Goal: Complete application form

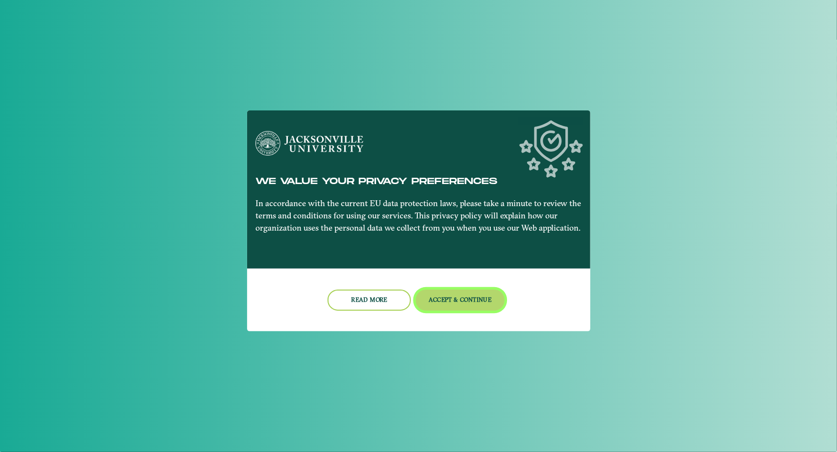
click at [456, 302] on button "Accept & Continue" at bounding box center [460, 299] width 89 height 21
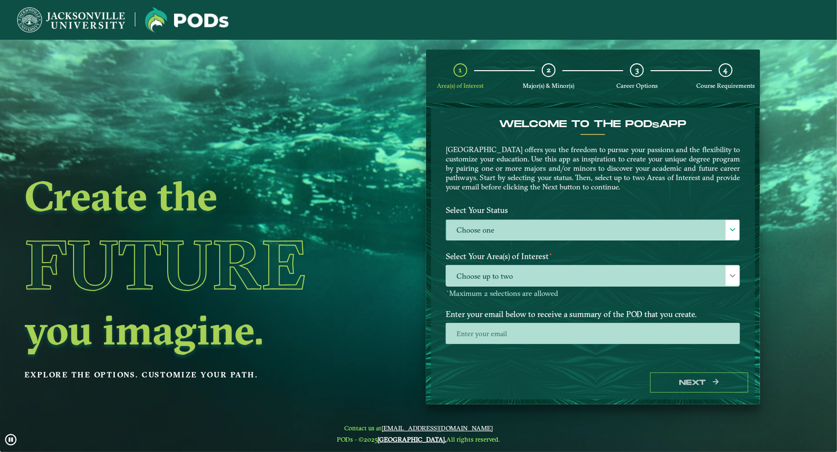
click at [494, 232] on label "Choose one" at bounding box center [592, 230] width 293 height 21
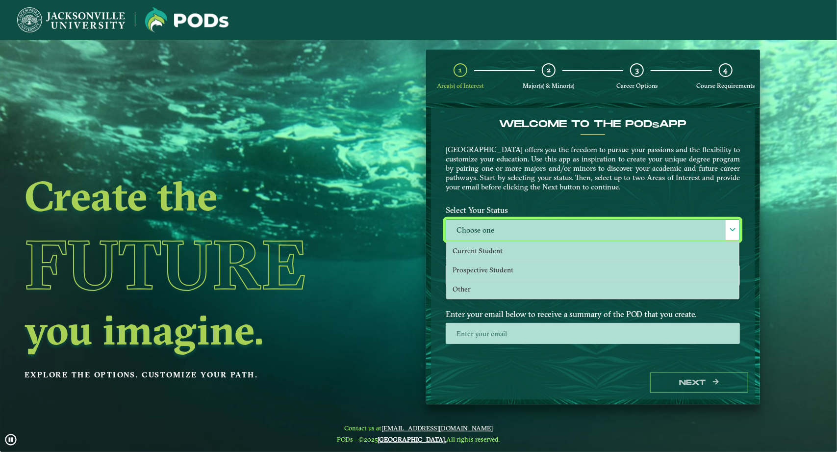
scroll to position [5, 43]
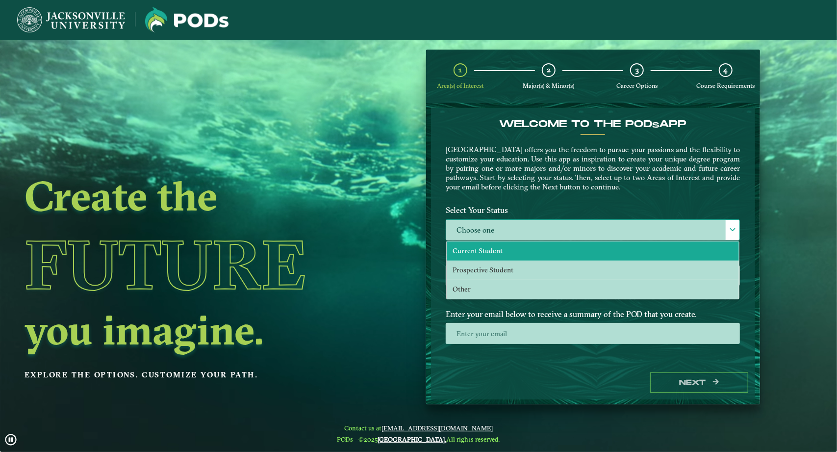
click at [489, 251] on span "Current Student" at bounding box center [478, 250] width 50 height 9
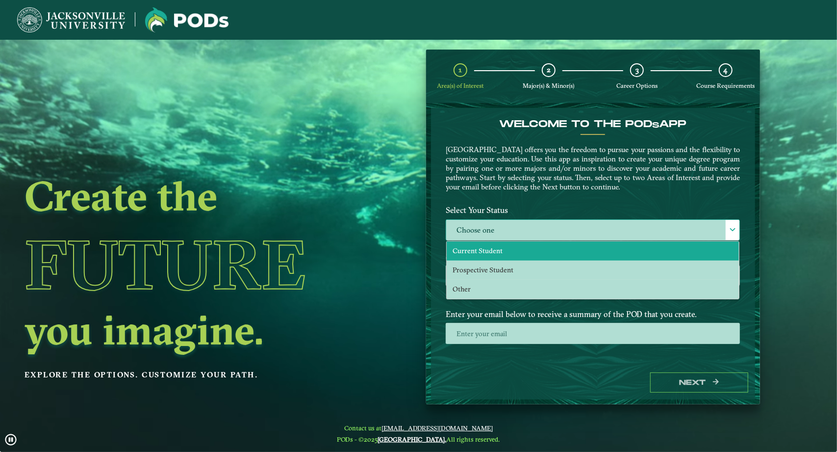
select select "[object Object]"
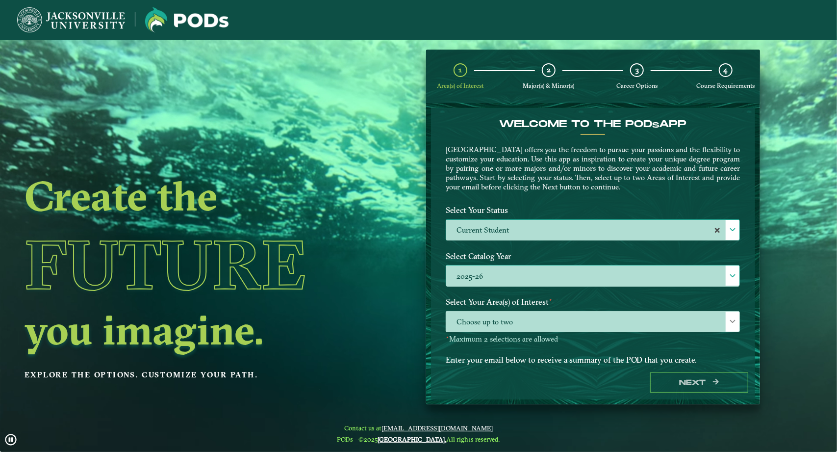
click at [494, 275] on label "2025-26" at bounding box center [592, 275] width 293 height 21
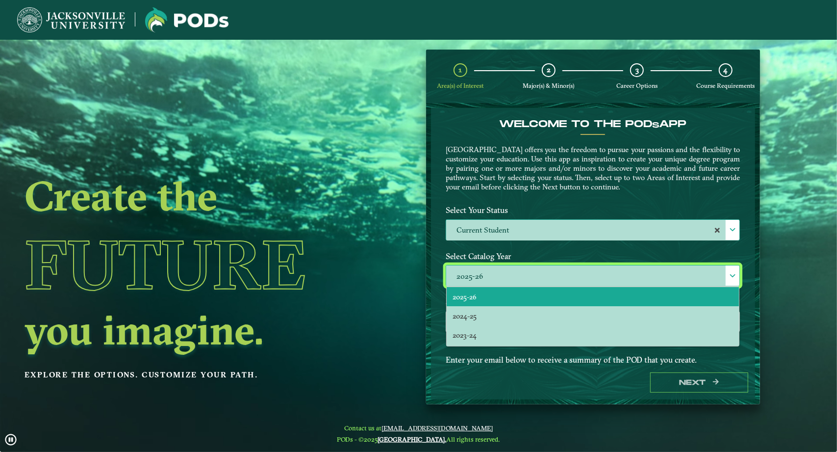
click at [494, 296] on li "2025-26" at bounding box center [593, 296] width 292 height 19
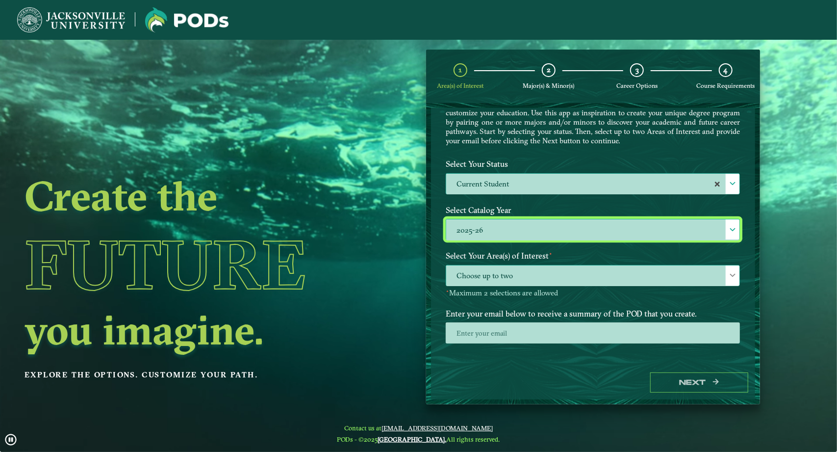
scroll to position [47, 0]
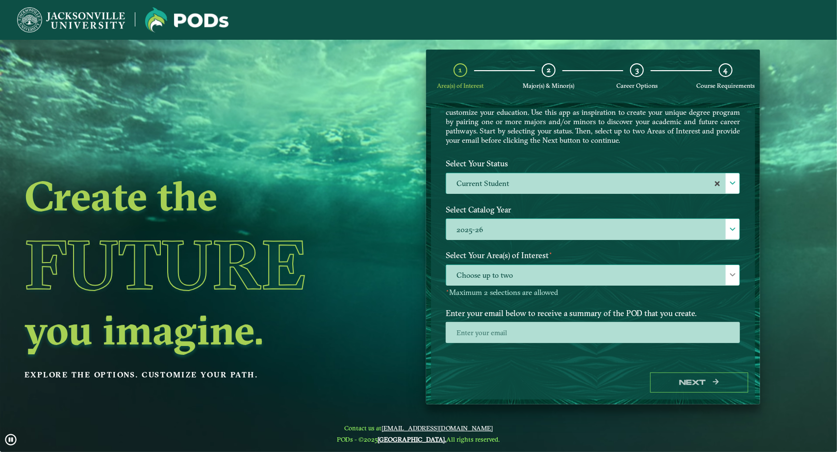
click at [561, 274] on span "Choose up to two" at bounding box center [592, 275] width 293 height 21
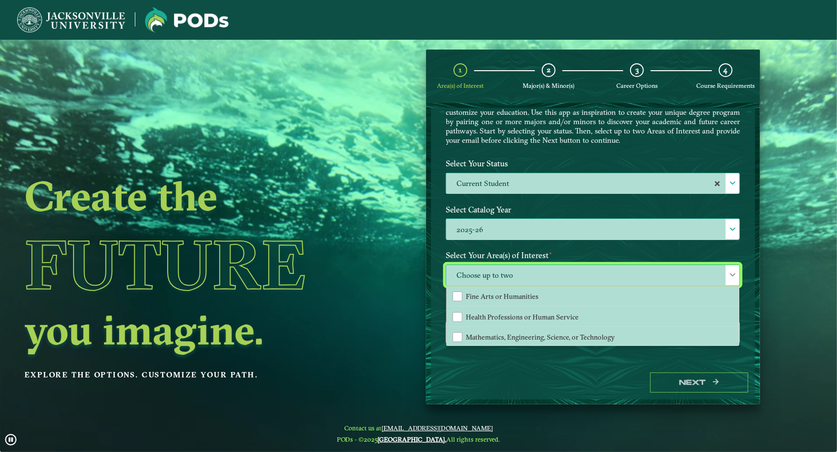
scroll to position [66, 0]
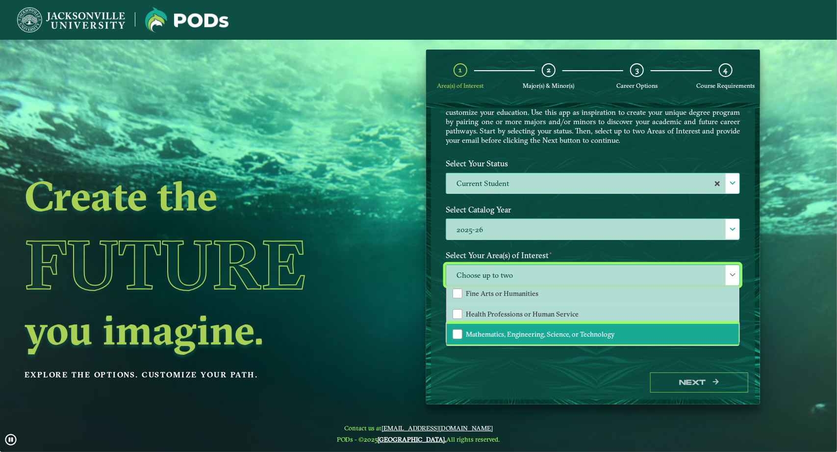
click at [511, 331] on span "Mathematics, Engineering, Science, or Technology" at bounding box center [540, 333] width 149 height 9
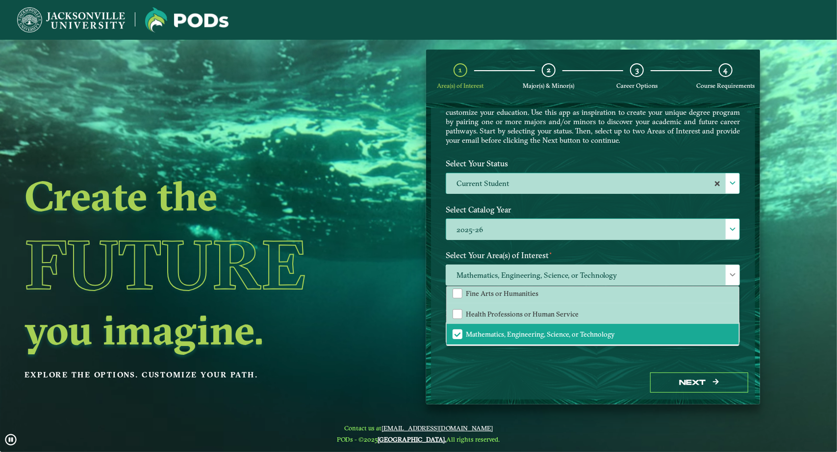
click at [511, 366] on div "Next" at bounding box center [593, 382] width 324 height 34
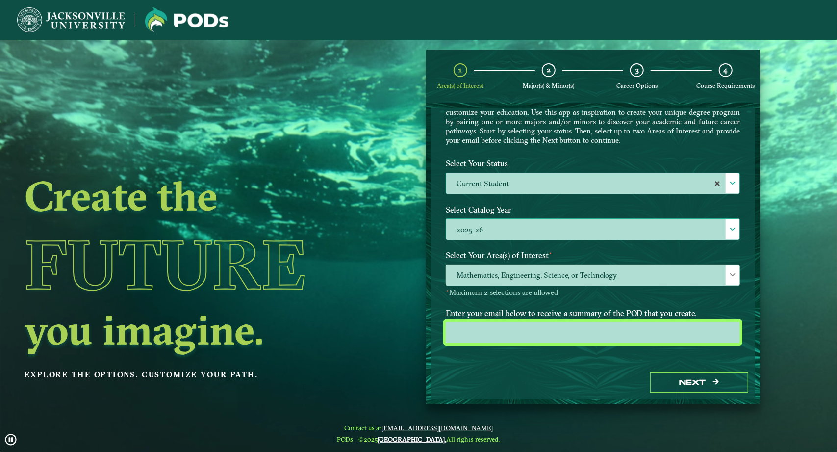
click at [487, 331] on input "email" at bounding box center [593, 332] width 294 height 21
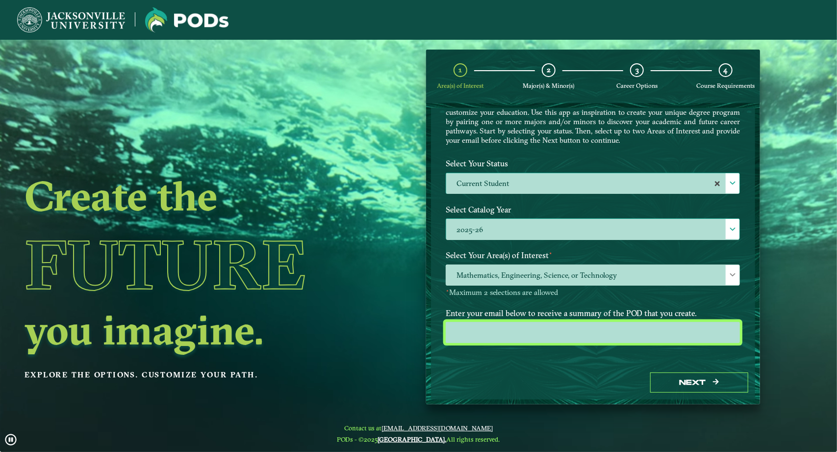
type input "[EMAIL_ADDRESS][DOMAIN_NAME]"
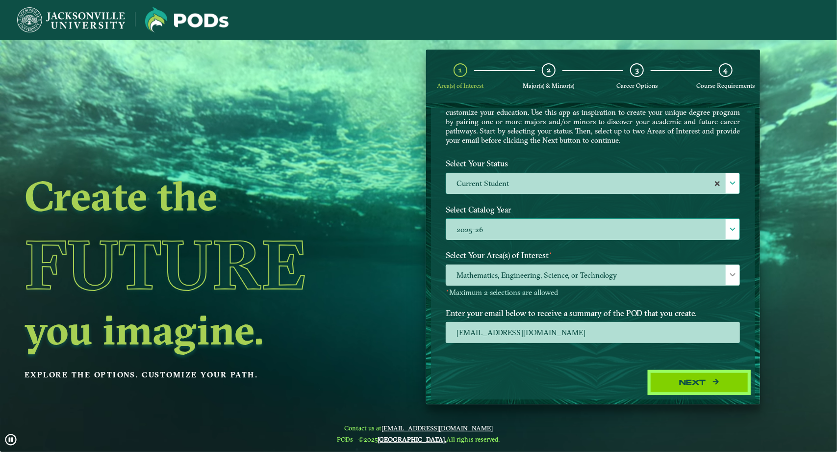
click at [679, 380] on button "Next" at bounding box center [699, 382] width 98 height 20
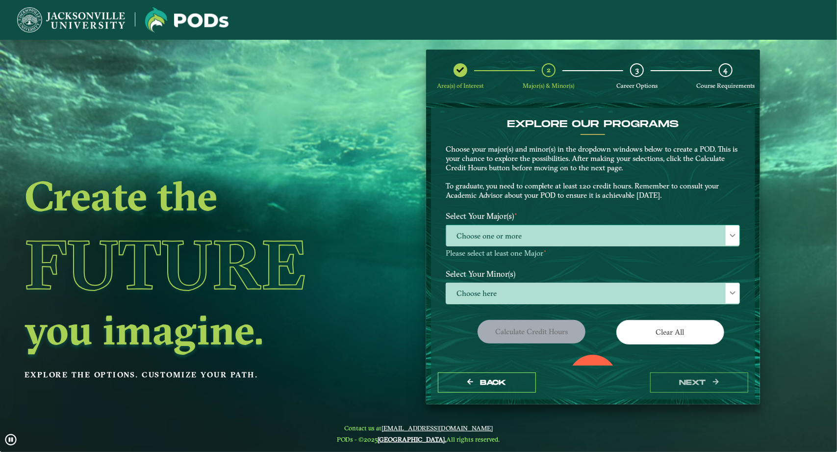
click at [525, 236] on span "Choose one or more" at bounding box center [592, 235] width 293 height 21
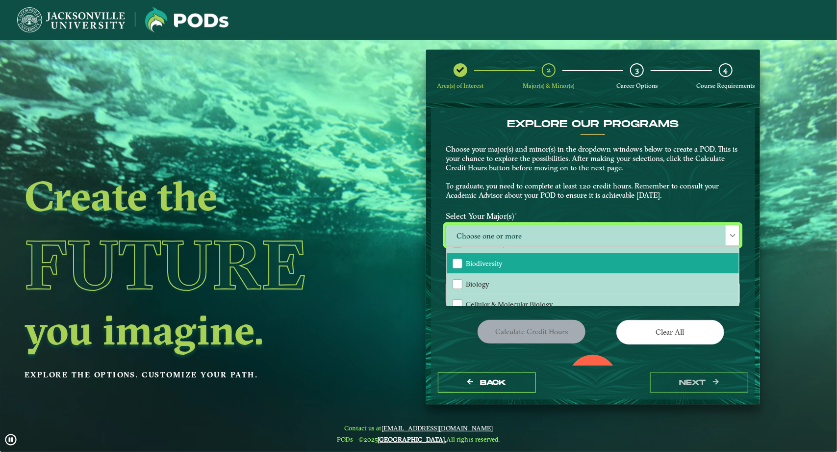
scroll to position [18, 0]
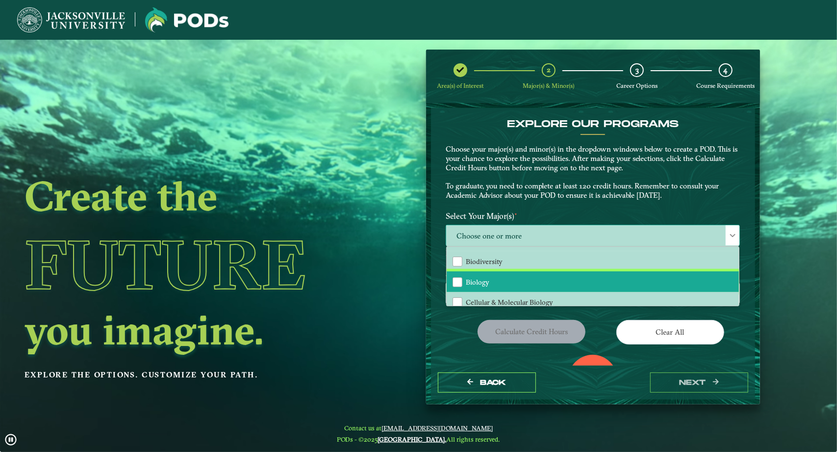
click at [492, 281] on li "Biology" at bounding box center [593, 281] width 292 height 21
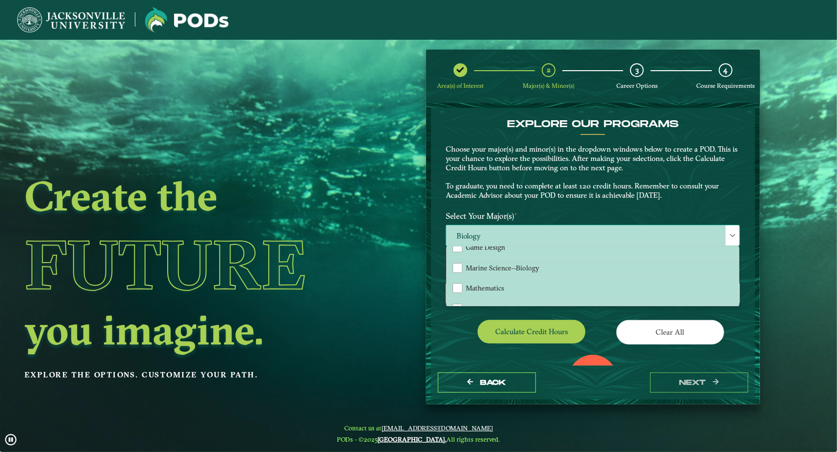
scroll to position [176, 0]
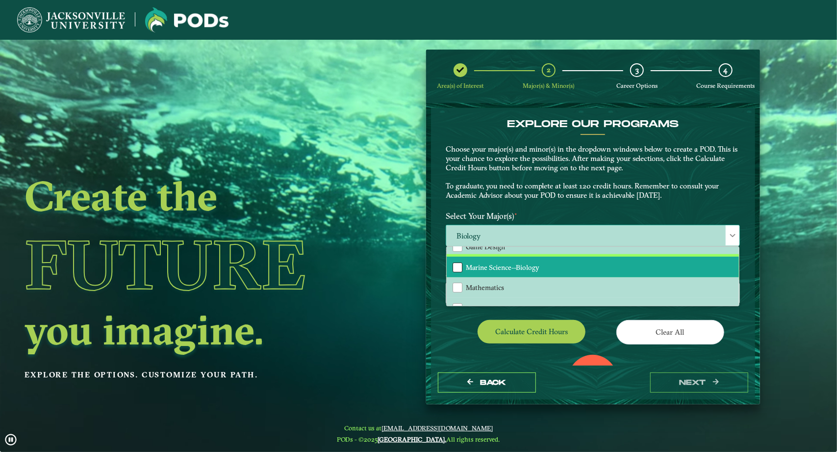
click at [460, 267] on div "Marine Science--Biology" at bounding box center [458, 267] width 10 height 10
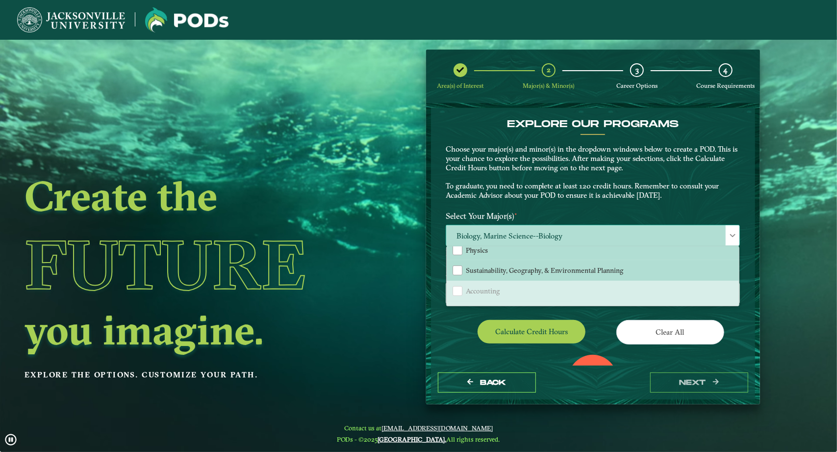
scroll to position [254, 0]
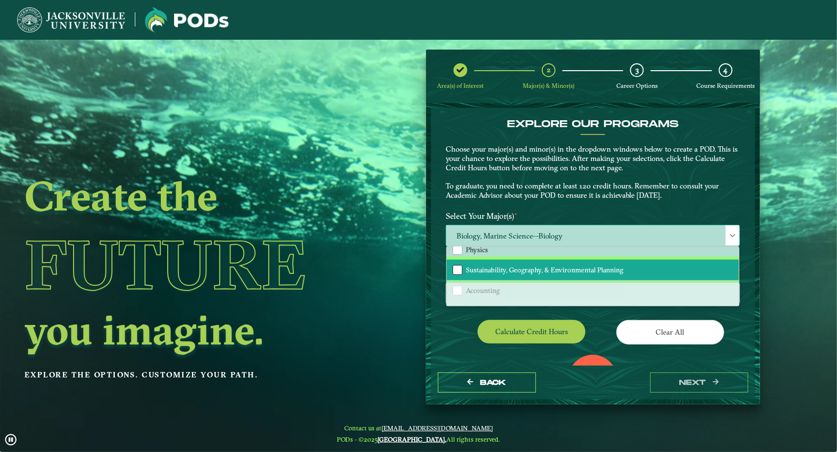
click at [460, 267] on div "Sustainability, Geography, & Environmental Planning" at bounding box center [458, 270] width 10 height 10
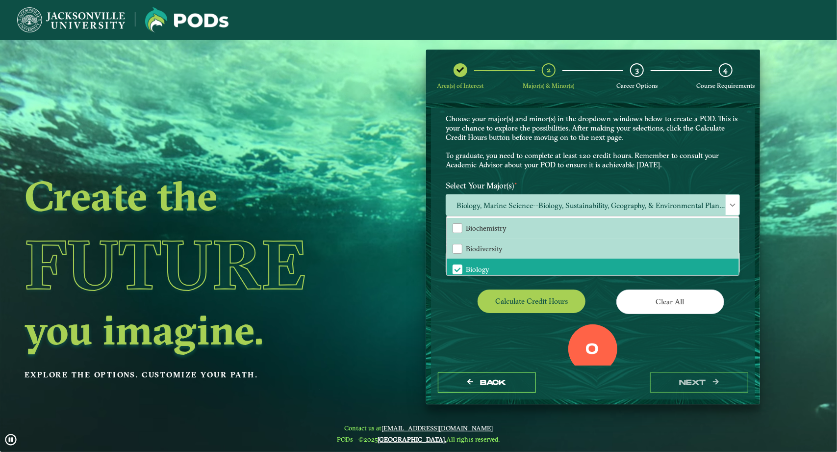
scroll to position [80, 0]
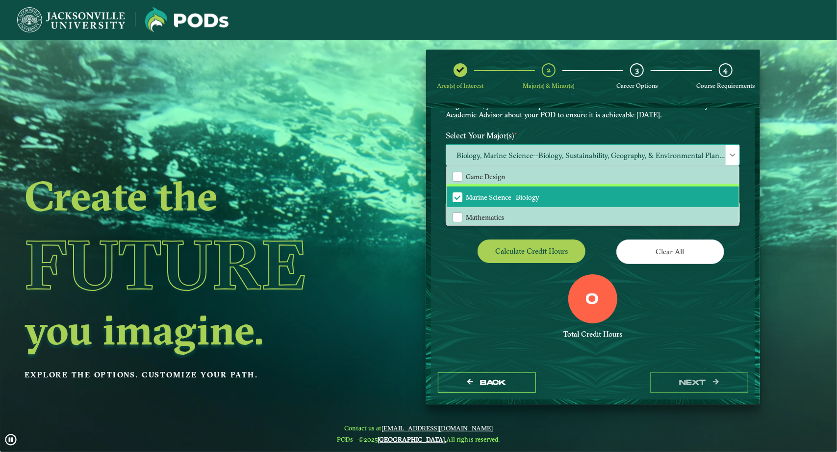
click at [469, 198] on span "Marine Science--Biology" at bounding box center [503, 197] width 74 height 9
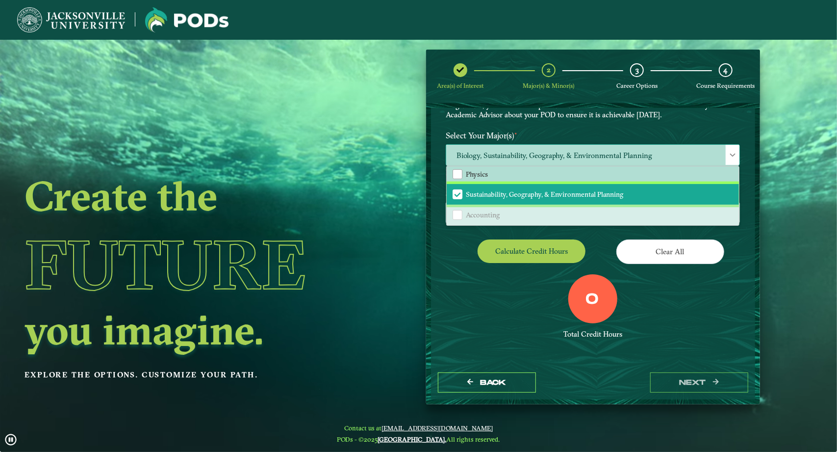
click at [468, 197] on span "Sustainability, Geography, & Environmental Planning" at bounding box center [544, 194] width 157 height 9
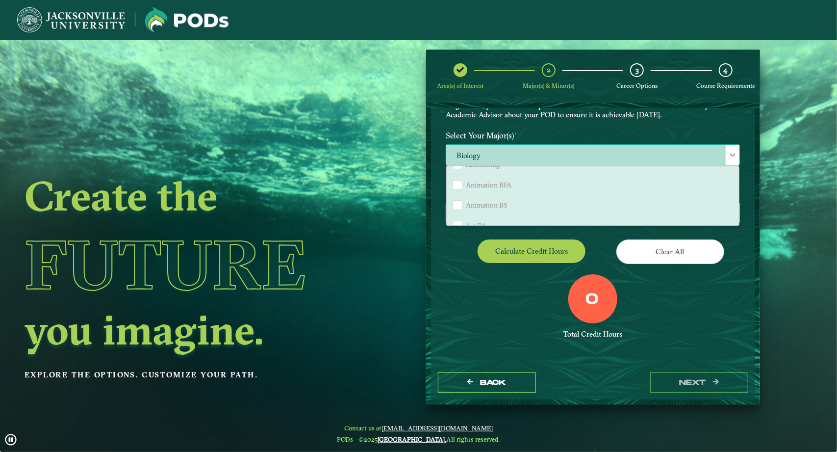
scroll to position [301, 0]
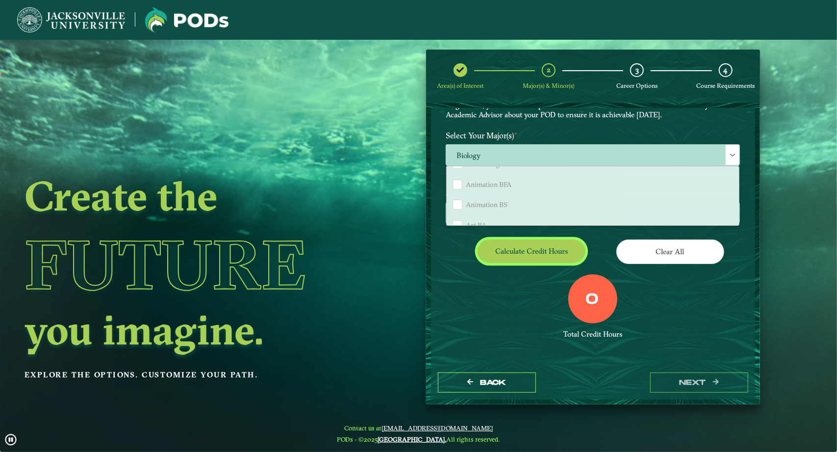
click at [542, 249] on button "Calculate credit hours" at bounding box center [532, 250] width 108 height 23
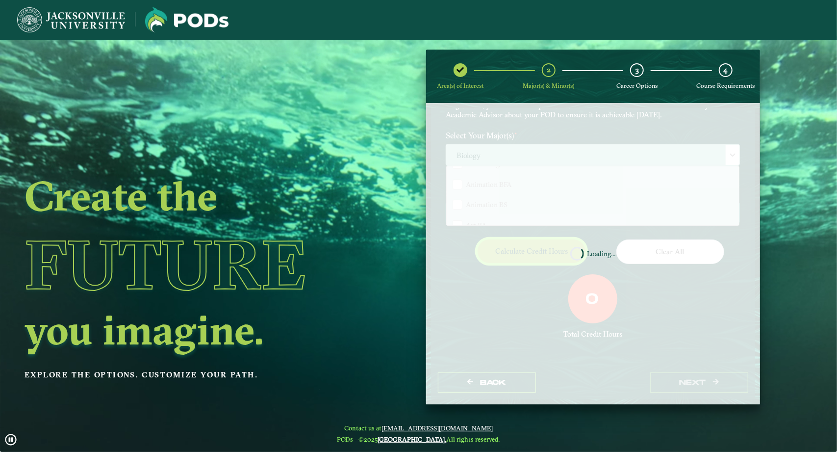
scroll to position [52, 0]
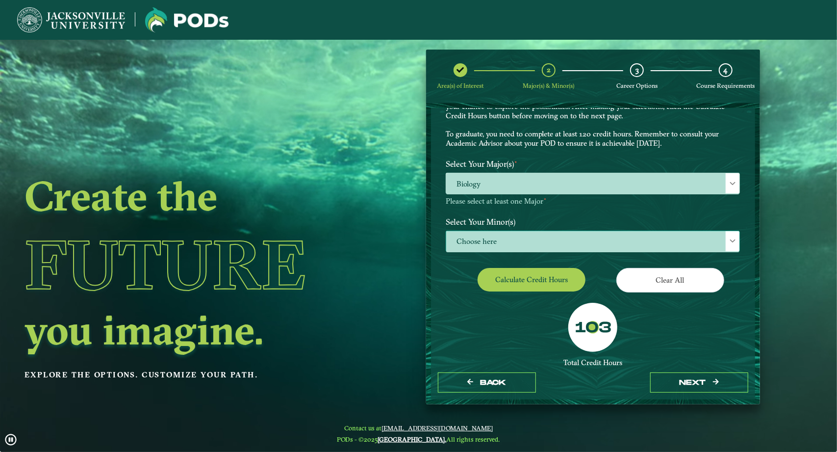
click at [555, 239] on span "Choose here" at bounding box center [592, 241] width 293 height 21
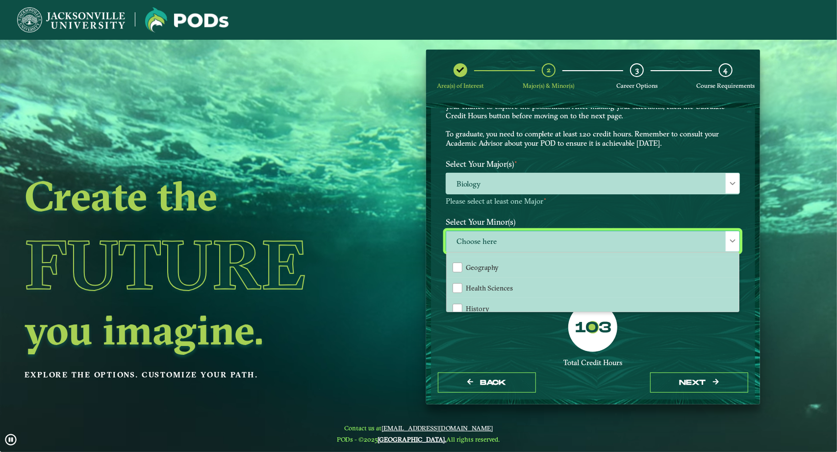
scroll to position [530, 0]
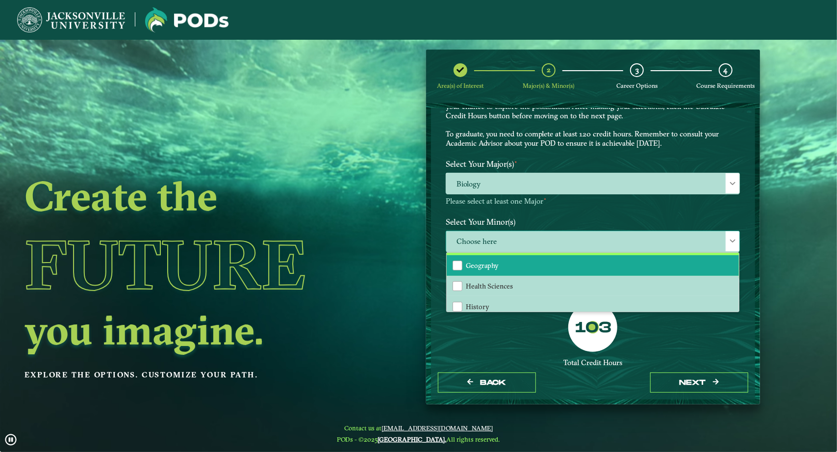
drag, startPoint x: 504, startPoint y: 268, endPoint x: 462, endPoint y: 267, distance: 42.2
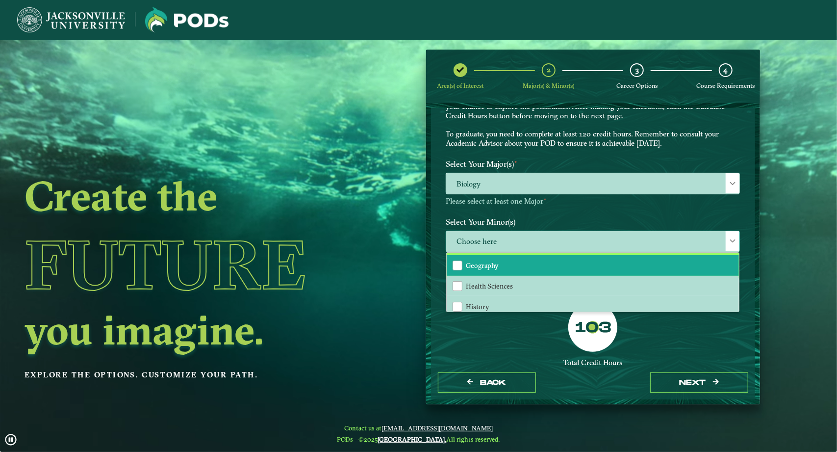
click at [462, 267] on li "Geography" at bounding box center [593, 265] width 292 height 21
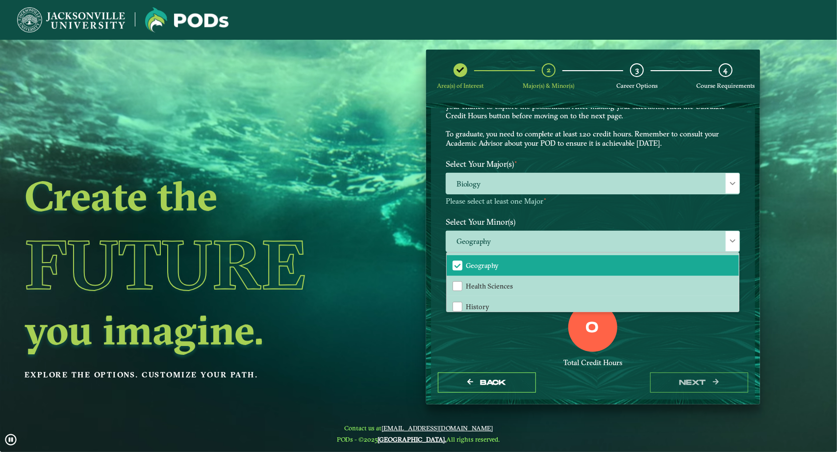
click at [507, 345] on div "0 Total Credit Hours" at bounding box center [592, 343] width 309 height 83
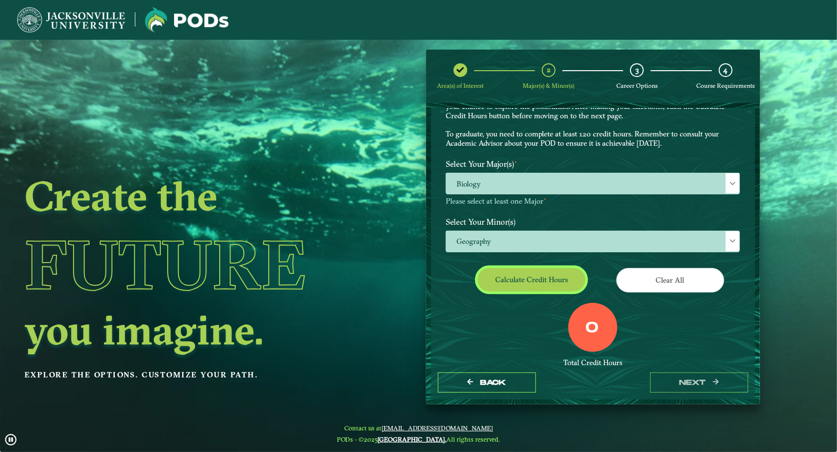
click at [551, 278] on button "Calculate credit hours" at bounding box center [532, 279] width 108 height 23
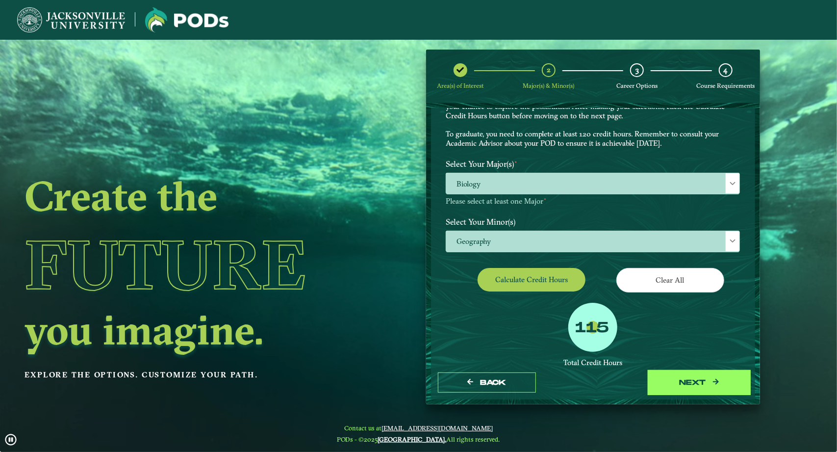
click at [675, 376] on button "next" at bounding box center [699, 382] width 98 height 20
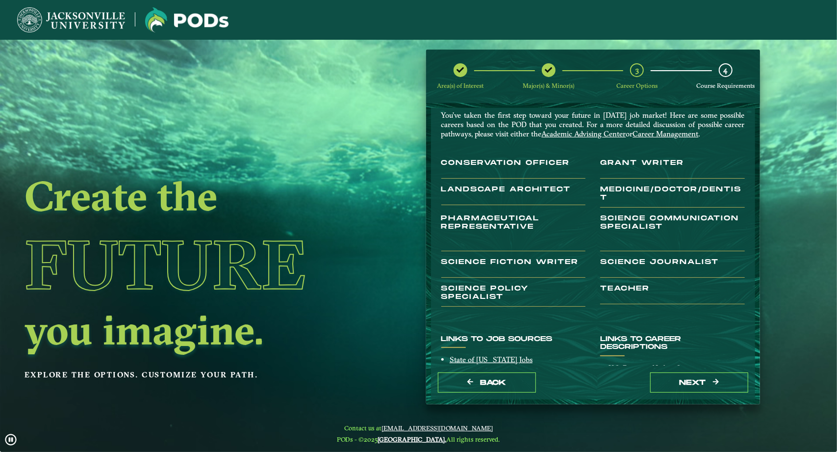
scroll to position [0, 0]
